Goal: Information Seeking & Learning: Learn about a topic

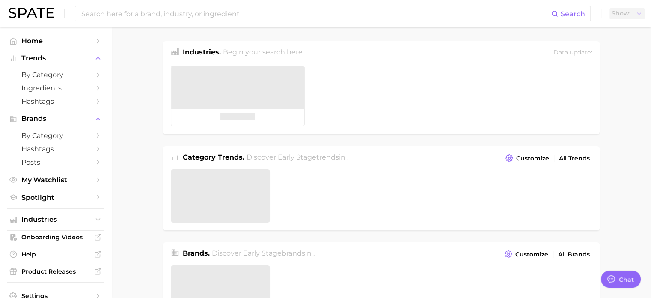
type textarea "x"
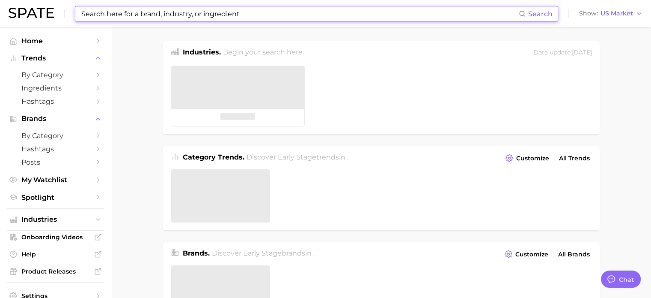
click at [152, 8] on input at bounding box center [300, 13] width 439 height 15
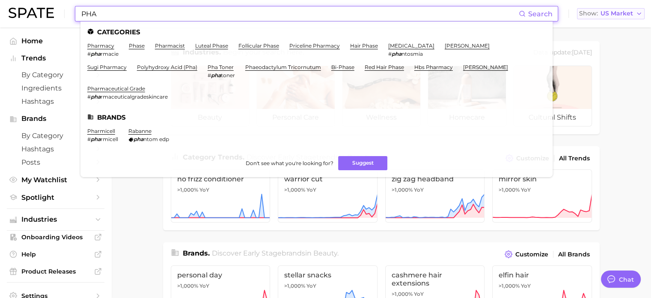
type input "PHA"
click at [620, 17] on button "Show US Market" at bounding box center [611, 13] width 68 height 11
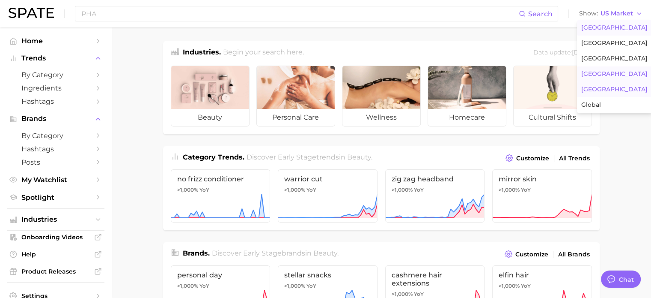
click at [617, 83] on button "[GEOGRAPHIC_DATA]" at bounding box center [614, 89] width 75 height 15
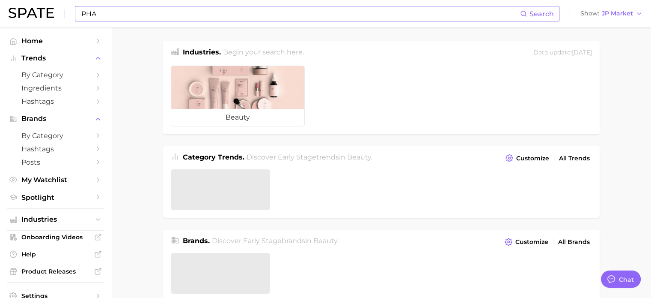
click at [331, 18] on input "PHA" at bounding box center [301, 13] width 440 height 15
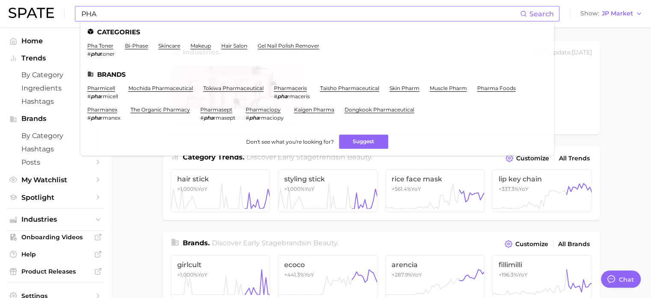
click at [529, 15] on span "Search" at bounding box center [537, 13] width 34 height 15
drag, startPoint x: 528, startPoint y: 17, endPoint x: 528, endPoint y: 11, distance: 5.6
click at [527, 17] on icon at bounding box center [523, 13] width 7 height 7
click at [523, 10] on span "Search" at bounding box center [537, 13] width 34 height 15
click at [534, 7] on span "Search" at bounding box center [537, 13] width 34 height 15
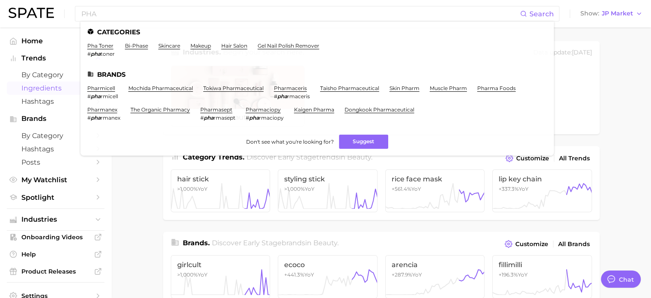
click at [54, 90] on span "Ingredients" at bounding box center [55, 88] width 69 height 8
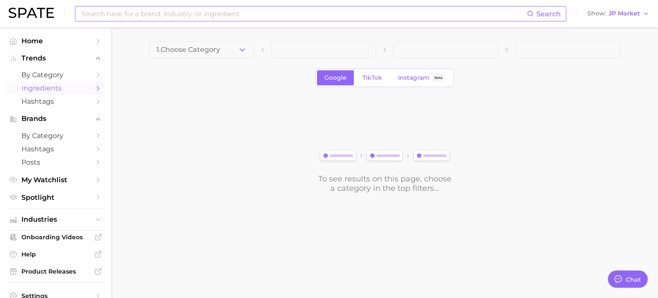
click at [216, 13] on input at bounding box center [304, 13] width 446 height 15
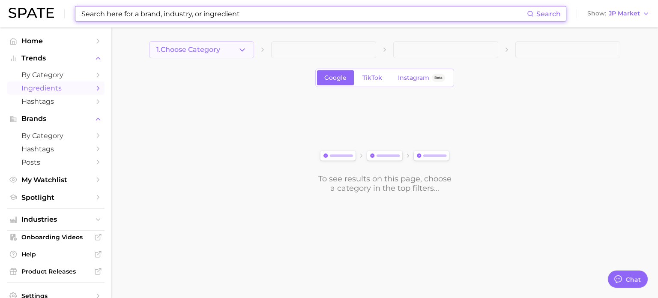
click at [223, 41] on button "1. Choose Category" at bounding box center [201, 49] width 105 height 17
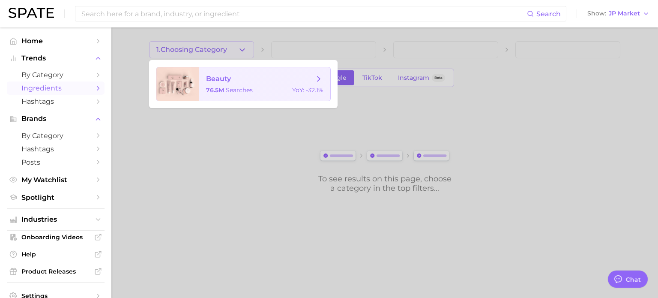
click at [204, 85] on span "beauty 76.5m searches YoY : -32.1%" at bounding box center [264, 83] width 131 height 33
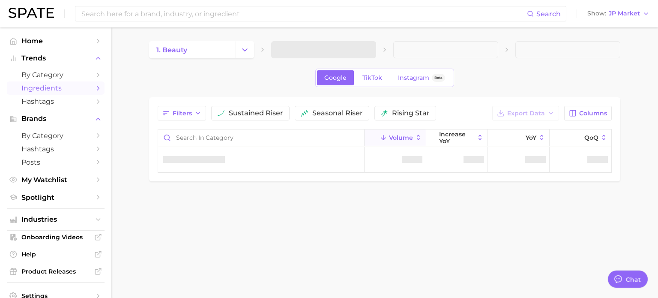
click at [326, 51] on span at bounding box center [323, 49] width 105 height 17
click at [325, 51] on span "2. Choose Category" at bounding box center [310, 50] width 65 height 8
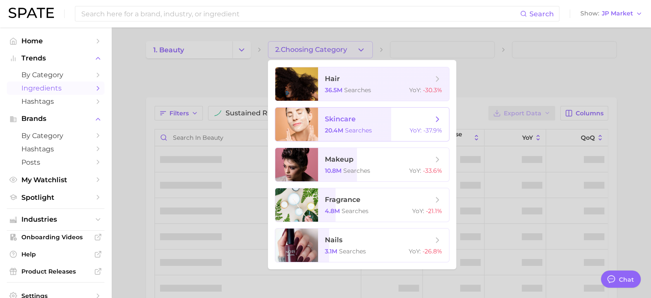
click at [362, 125] on span "skincare 20.4m searches YoY : -37.9%" at bounding box center [383, 123] width 131 height 33
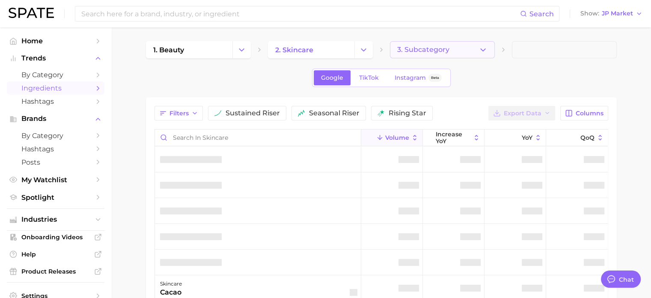
click at [462, 54] on button "3. Subcategory" at bounding box center [442, 49] width 105 height 17
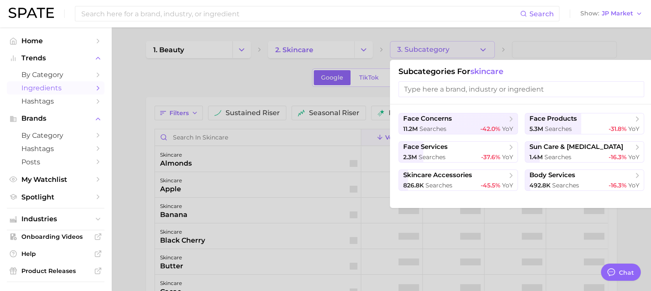
click at [558, 53] on div at bounding box center [325, 145] width 651 height 291
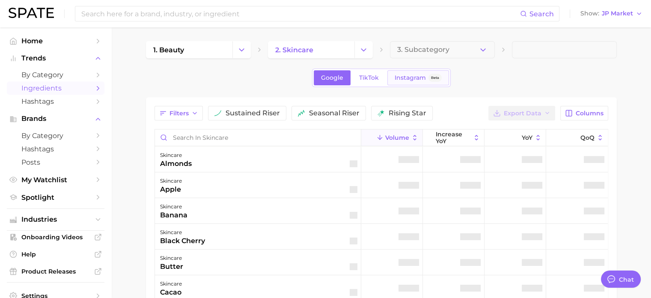
type textarea "x"
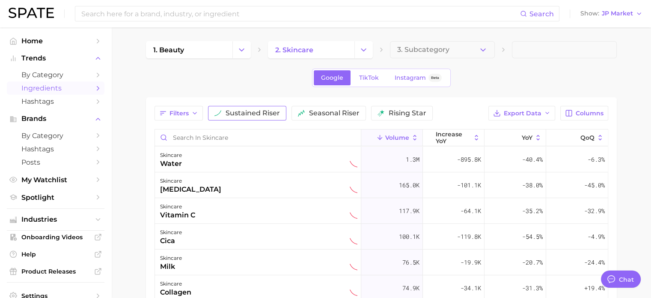
click at [251, 113] on span "sustained riser" at bounding box center [253, 113] width 54 height 7
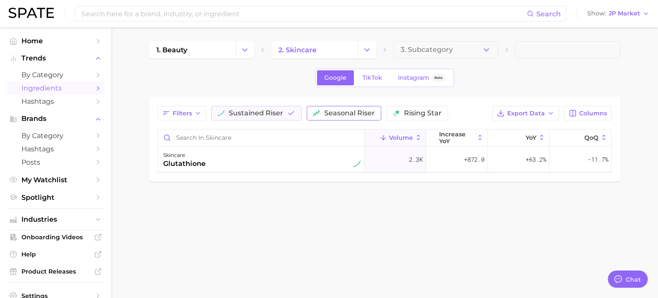
click at [336, 110] on span "seasonal riser" at bounding box center [349, 113] width 51 height 7
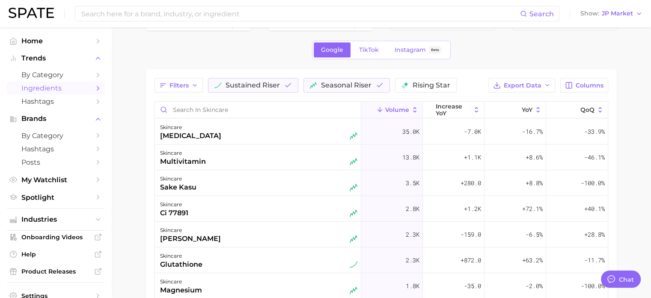
scroll to position [43, 0]
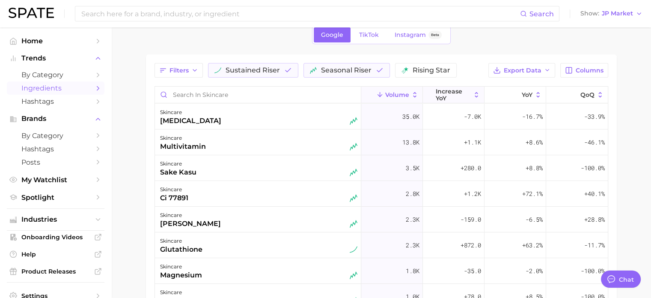
click at [469, 93] on span "increase YoY" at bounding box center [453, 95] width 35 height 14
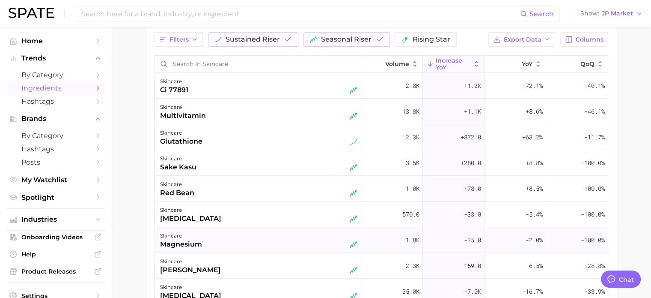
scroll to position [0, 0]
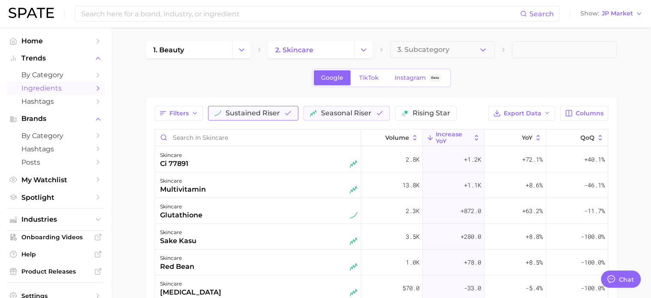
click at [231, 110] on span "sustained riser" at bounding box center [253, 113] width 54 height 7
click at [322, 121] on div "Filters sustained riser seasonal riser rising star Export Data Columns Volume i…" at bounding box center [382, 229] width 454 height 247
click at [325, 115] on span "seasonal riser" at bounding box center [334, 113] width 51 height 7
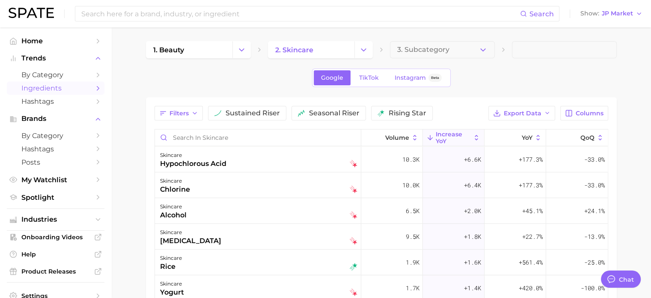
click at [464, 134] on span "increase YoY" at bounding box center [453, 138] width 35 height 14
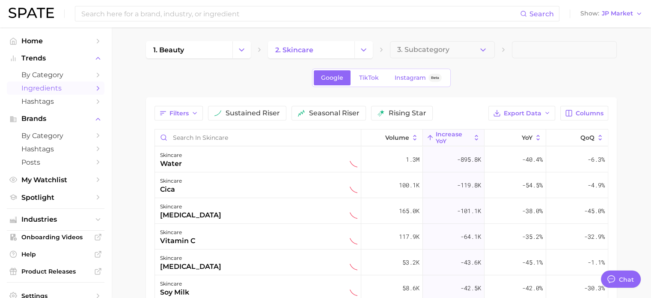
click at [473, 136] on icon at bounding box center [477, 138] width 8 height 8
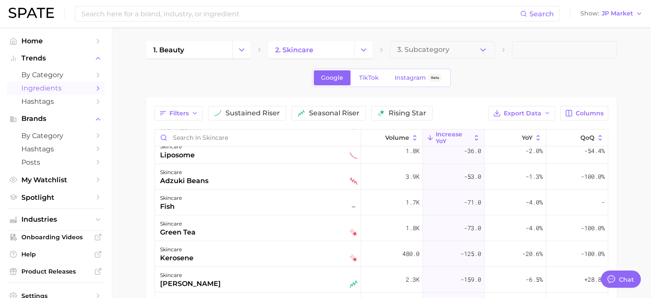
scroll to position [1071, 0]
